Goal: Transaction & Acquisition: Purchase product/service

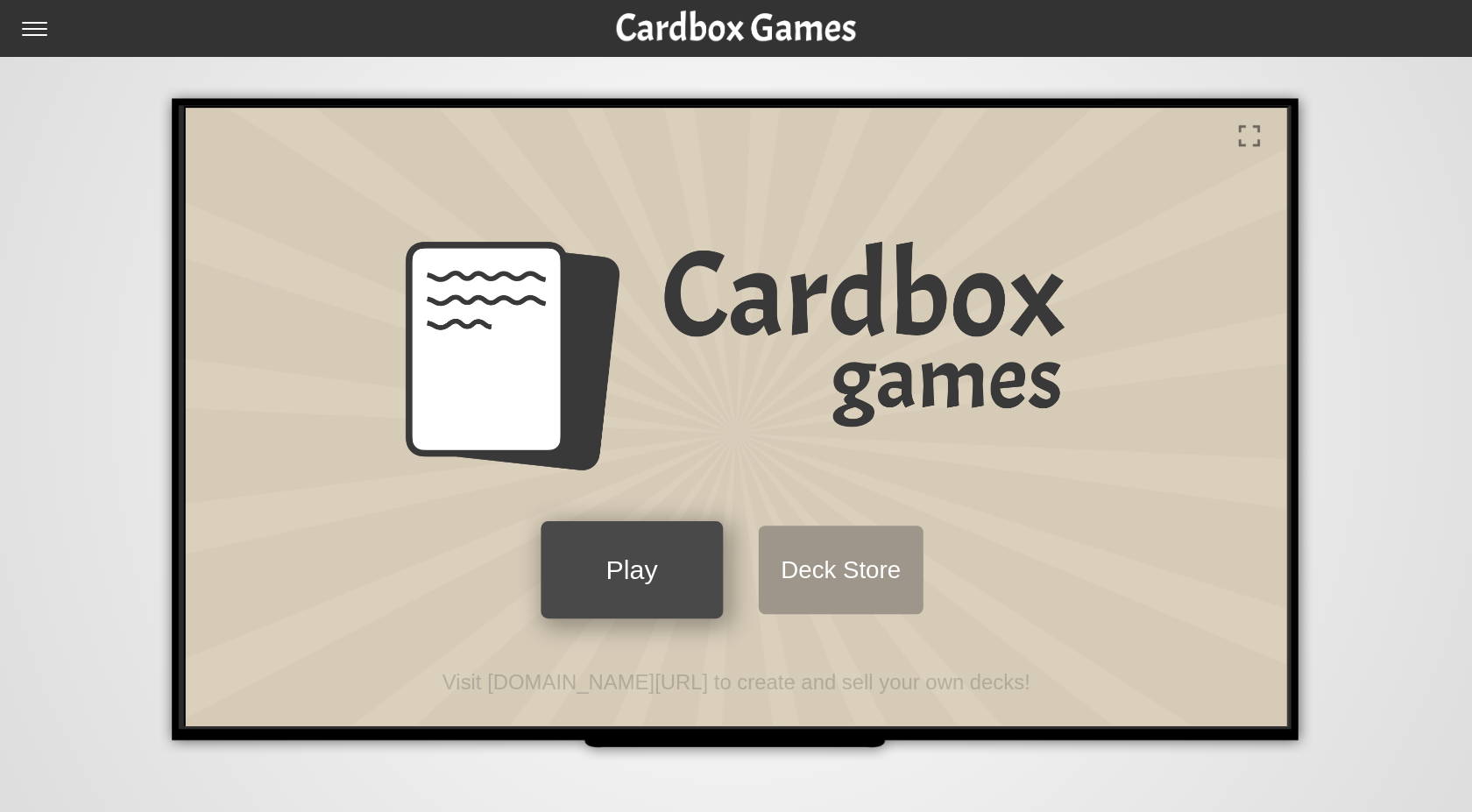
click at [679, 594] on button "Play" at bounding box center [629, 568] width 181 height 98
click at [663, 577] on button "Play" at bounding box center [629, 568] width 181 height 98
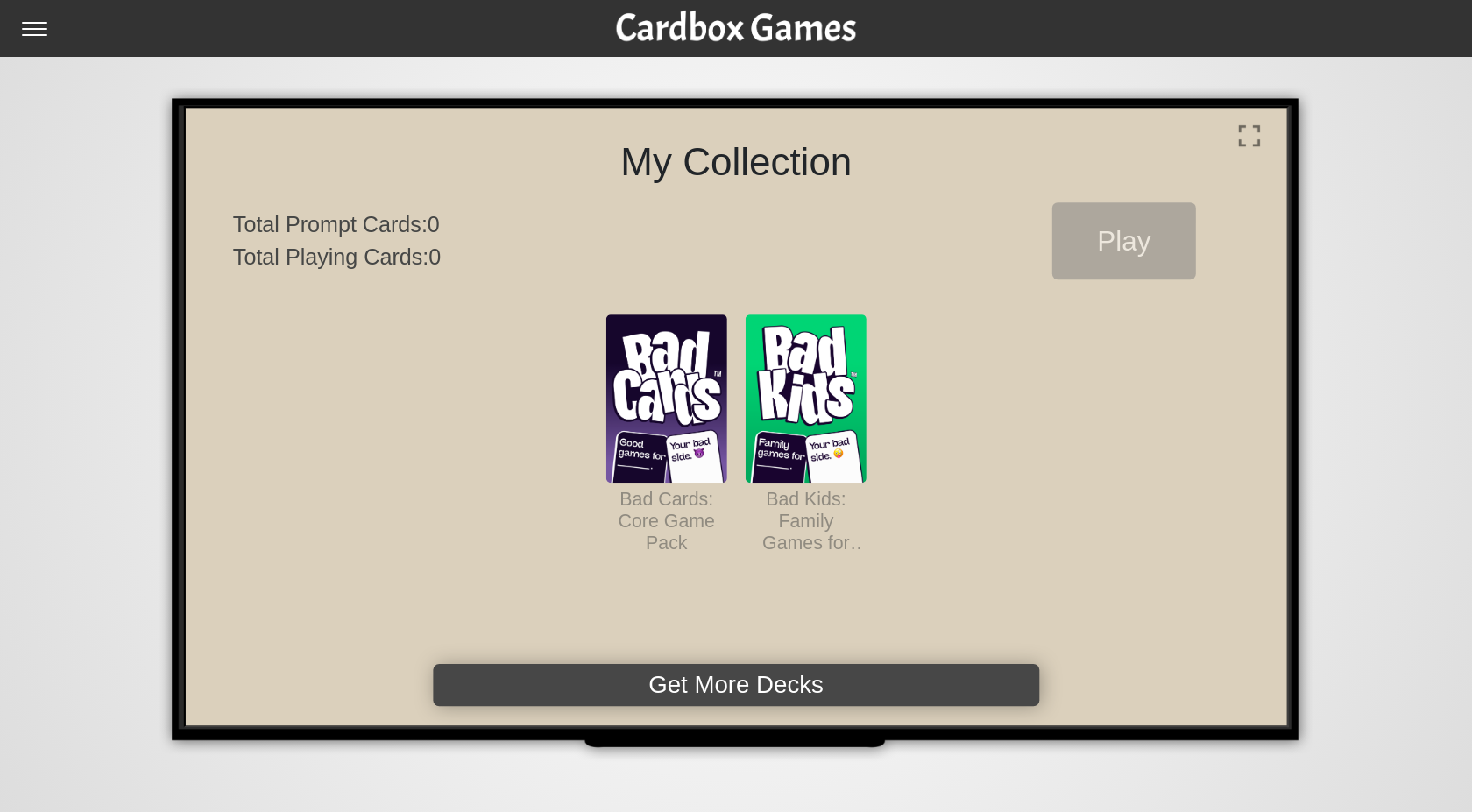
click at [827, 691] on button "Get More Decks" at bounding box center [734, 684] width 605 height 42
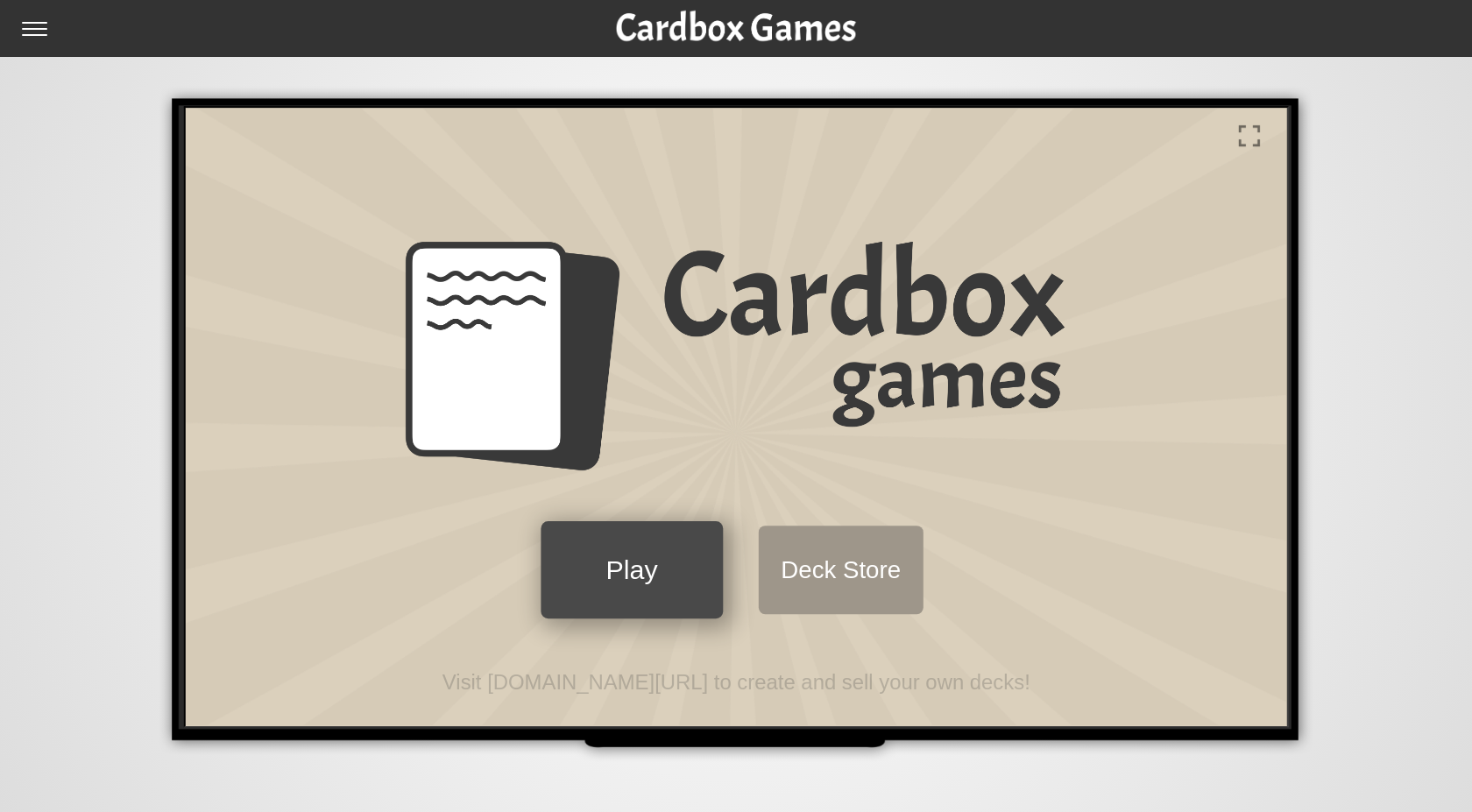
click at [667, 577] on button "Play" at bounding box center [629, 568] width 181 height 98
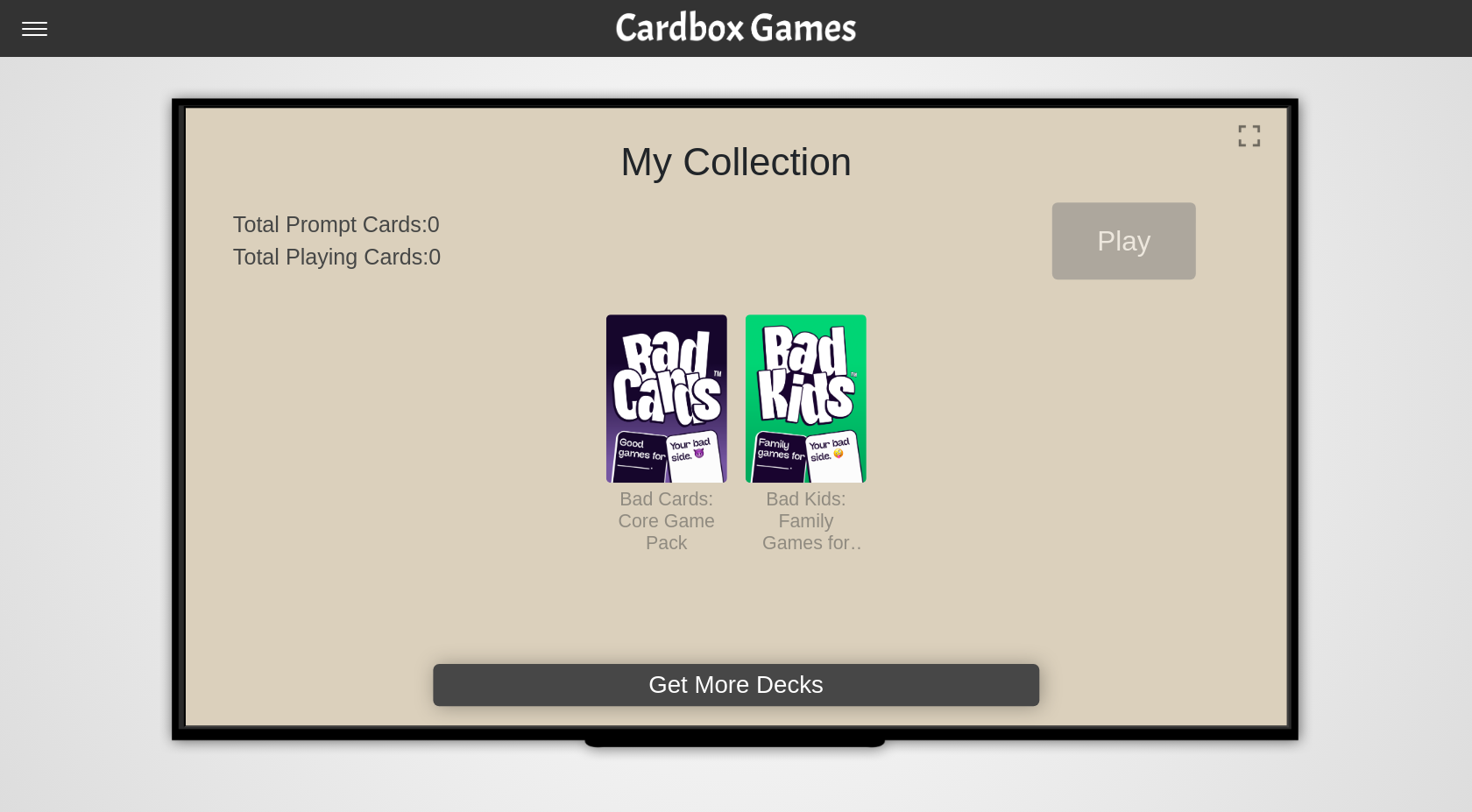
click at [907, 677] on button "Get More Decks" at bounding box center [734, 684] width 605 height 42
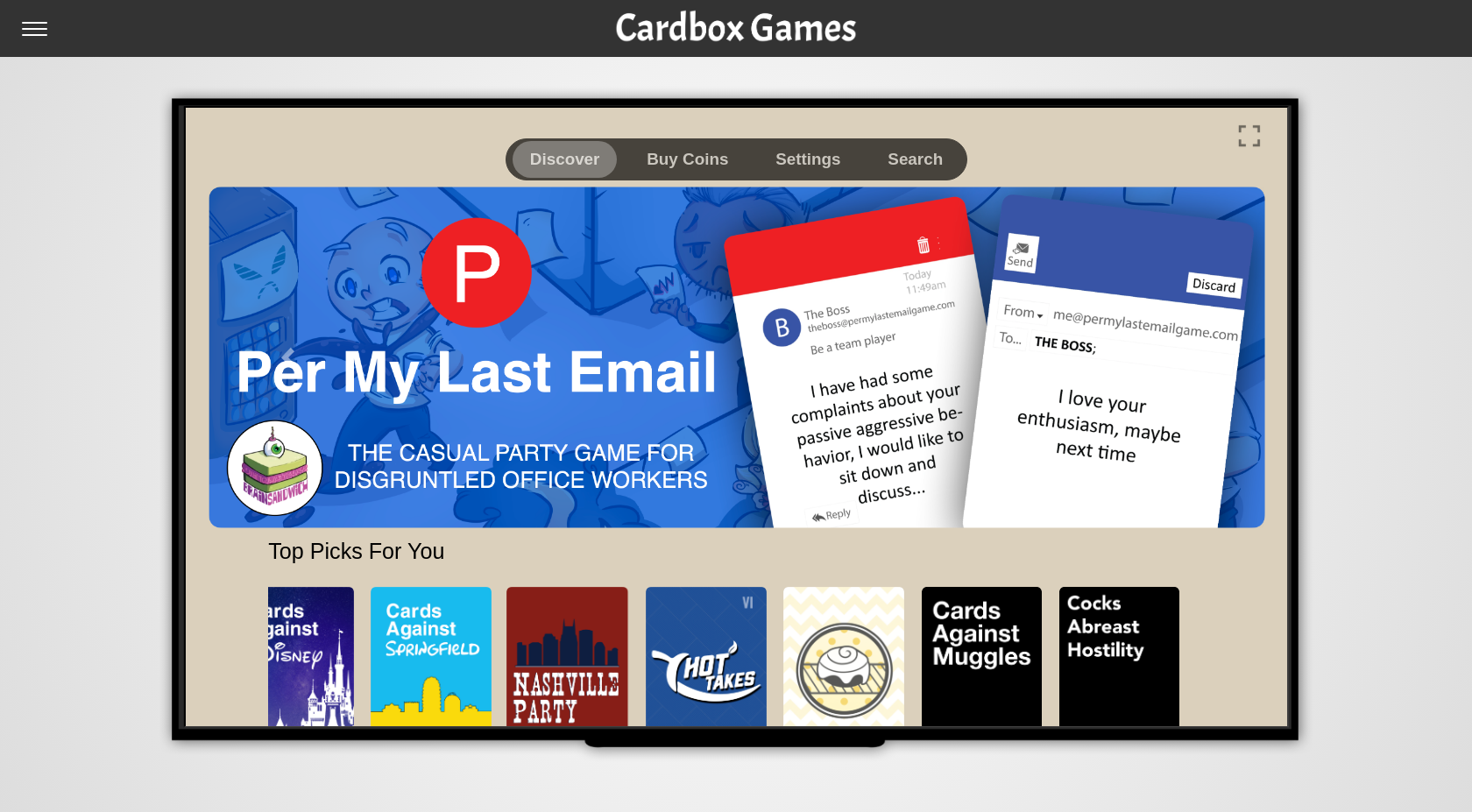
click at [672, 367] on img at bounding box center [734, 355] width 1057 height 342
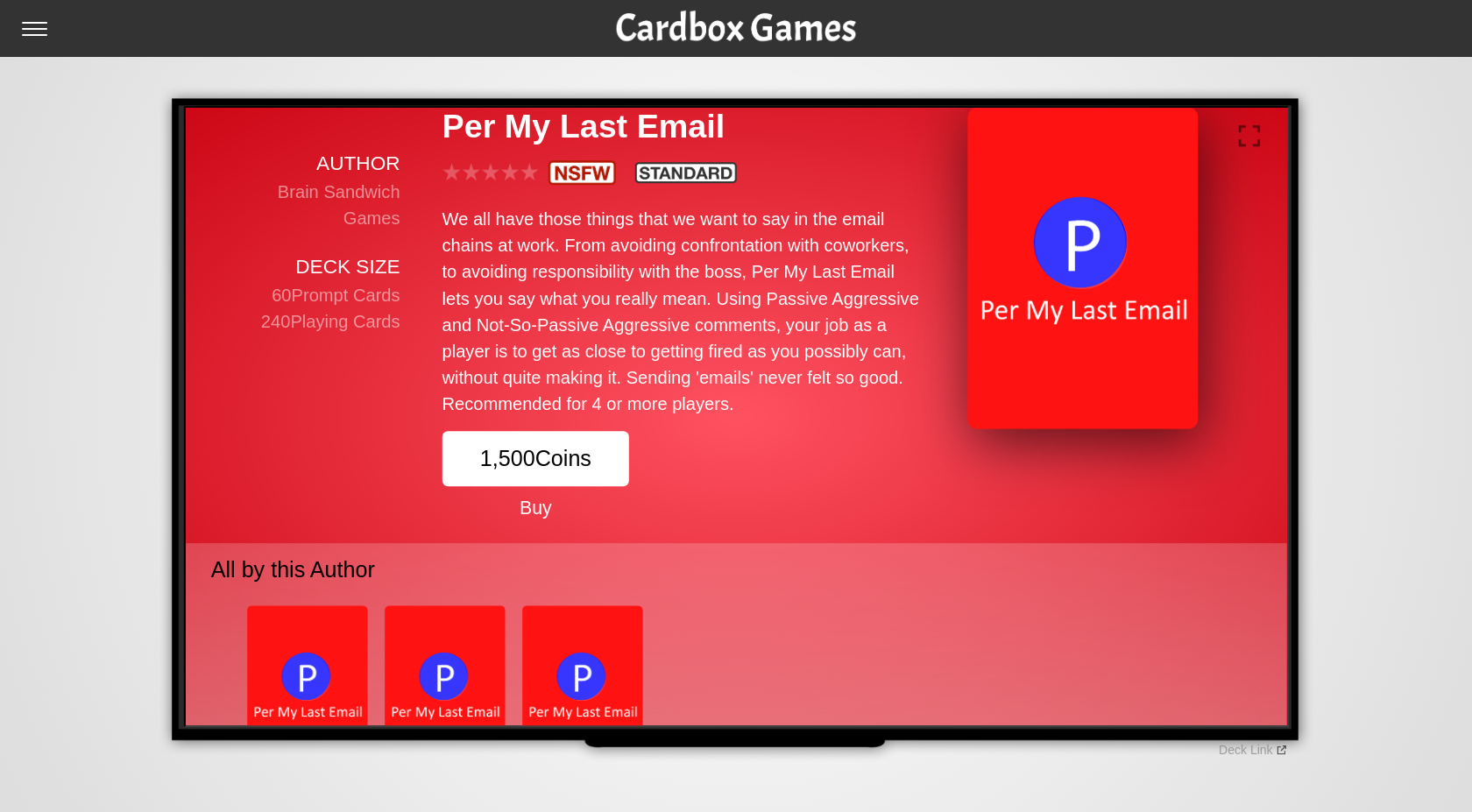
scroll to position [194, 0]
